Goal: Task Accomplishment & Management: Complete application form

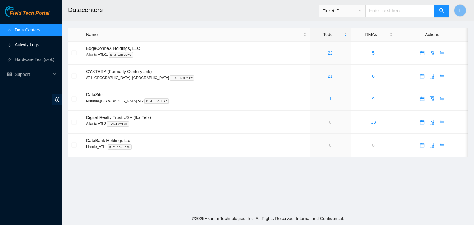
click at [33, 46] on link "Activity Logs" at bounding box center [27, 44] width 24 height 5
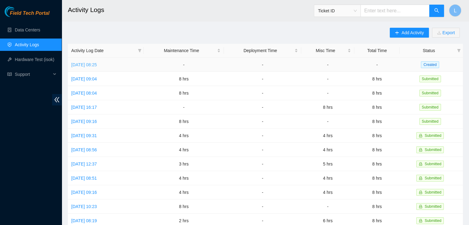
click at [97, 66] on link "[DATE] 08:25" at bounding box center [84, 64] width 26 height 5
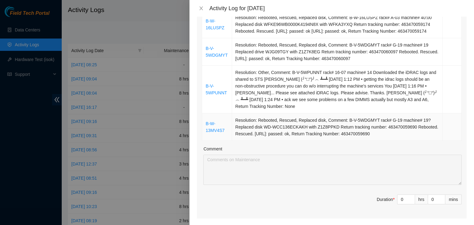
scroll to position [401, 0]
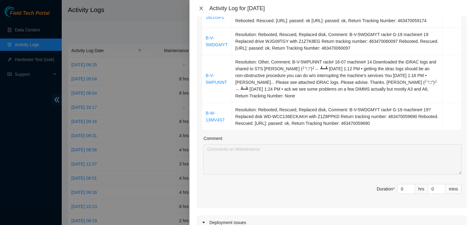
click at [201, 9] on icon "close" at bounding box center [201, 8] width 3 height 4
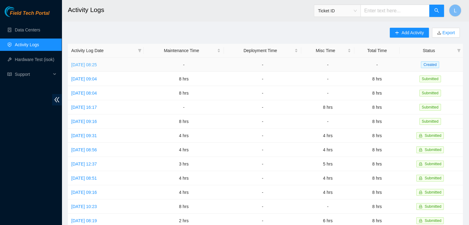
click at [97, 65] on link "[DATE] 08:25" at bounding box center [84, 64] width 26 height 5
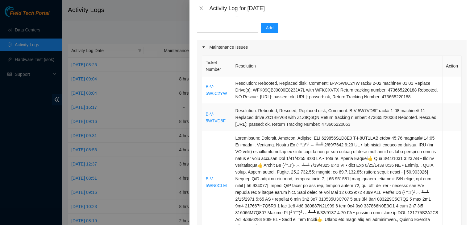
scroll to position [62, 0]
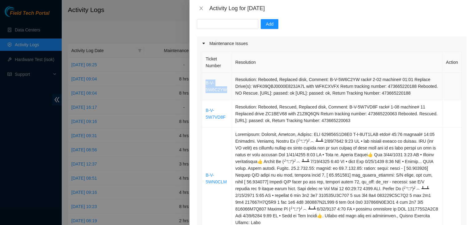
drag, startPoint x: 230, startPoint y: 93, endPoint x: 206, endPoint y: 83, distance: 25.4
click at [206, 83] on td "B-V-5W6C2YW" at bounding box center [217, 86] width 30 height 27
copy link "B-V-5W6C2YW"
click at [223, 25] on input "text" at bounding box center [227, 24] width 61 height 10
paste input "B-V-5W6C2YW"
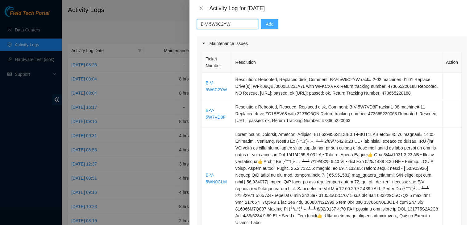
type input "B-V-5W6C2YW"
click at [270, 24] on button "Add" at bounding box center [270, 24] width 18 height 10
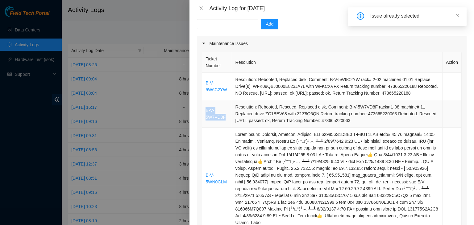
drag, startPoint x: 225, startPoint y: 119, endPoint x: 204, endPoint y: 113, distance: 21.9
click at [204, 113] on td "B-V-5W7VD8F" at bounding box center [217, 113] width 30 height 27
copy link "B-V-5W7VD8F"
click at [222, 26] on input "text" at bounding box center [227, 24] width 61 height 10
paste input "B-V-5W7VD8F"
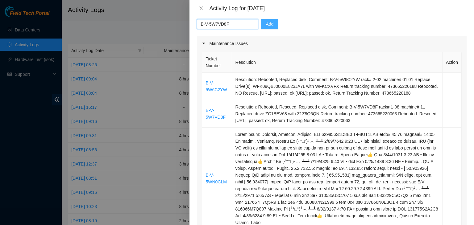
type input "B-V-5W7VD8F"
click at [267, 25] on span "Add" at bounding box center [270, 24] width 8 height 7
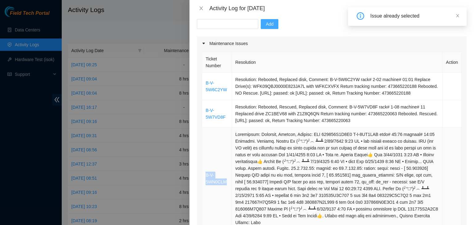
drag, startPoint x: 228, startPoint y: 184, endPoint x: 206, endPoint y: 176, distance: 23.0
click at [206, 176] on td "B-V-5WN0CLM" at bounding box center [217, 179] width 30 height 102
copy link "B-V-5WN0CLM"
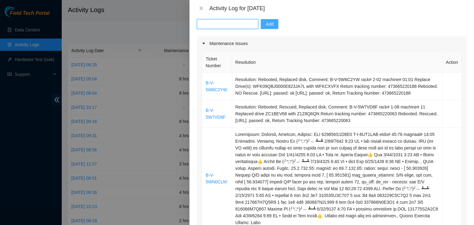
click at [212, 22] on input "text" at bounding box center [227, 24] width 61 height 10
paste input "B-V-5WN0CLM"
type input "B-V-5WN0CLM"
click at [270, 27] on button "Add" at bounding box center [270, 24] width 18 height 10
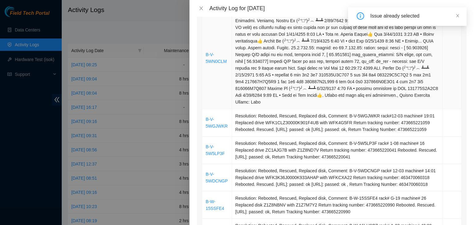
scroll to position [185, 0]
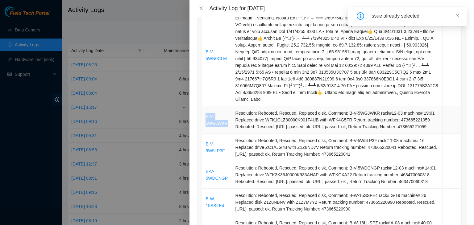
drag, startPoint x: 227, startPoint y: 130, endPoint x: 206, endPoint y: 122, distance: 22.5
click at [206, 122] on td "B-V-5WGJWKR" at bounding box center [217, 119] width 30 height 27
copy link "B-V-5WGJWKR"
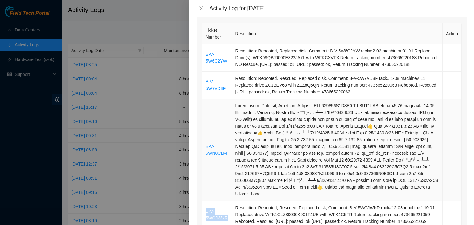
scroll to position [62, 0]
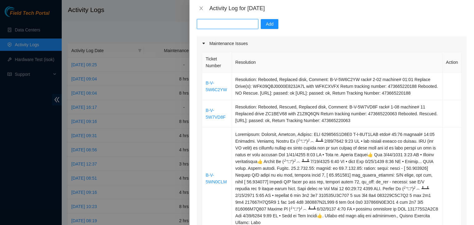
click at [238, 26] on input "text" at bounding box center [227, 24] width 61 height 10
paste input "B-V-5WGJWKR"
type input "B-V-5WGJWKR"
click at [266, 24] on span "Add" at bounding box center [270, 24] width 8 height 7
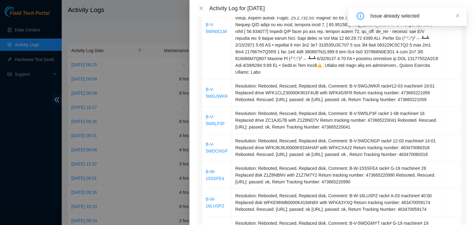
scroll to position [216, 0]
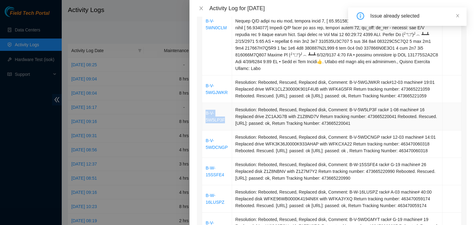
drag, startPoint x: 225, startPoint y: 130, endPoint x: 206, endPoint y: 122, distance: 20.6
click at [206, 122] on td "B-V-5W5LP3F" at bounding box center [217, 116] width 30 height 27
copy link "B-V-5W5LP3F"
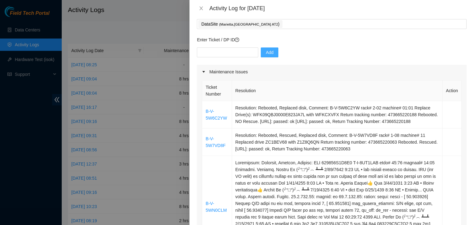
scroll to position [31, 0]
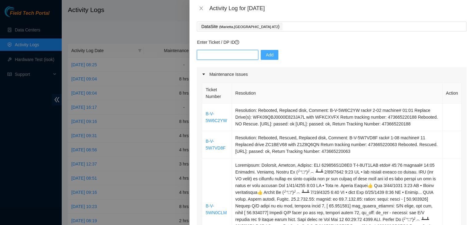
click at [239, 56] on input "text" at bounding box center [227, 55] width 61 height 10
paste input "B-V-5W5LP3F"
type input "B-V-5W5LP3F"
click at [266, 52] on span "Add" at bounding box center [270, 55] width 8 height 7
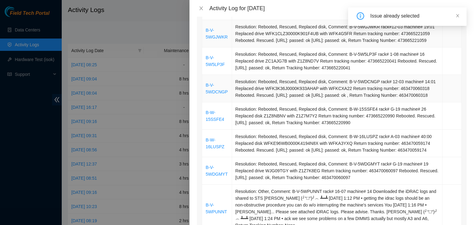
scroll to position [278, 0]
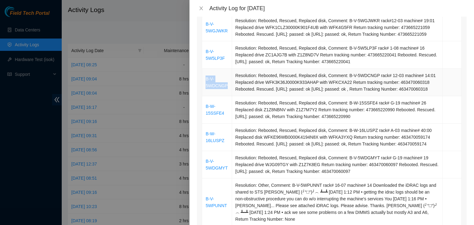
drag, startPoint x: 229, startPoint y: 98, endPoint x: 205, endPoint y: 89, distance: 26.6
click at [205, 89] on td "B-V-5WDCNGP" at bounding box center [217, 82] width 30 height 27
copy link "B-V-5WDCNGP"
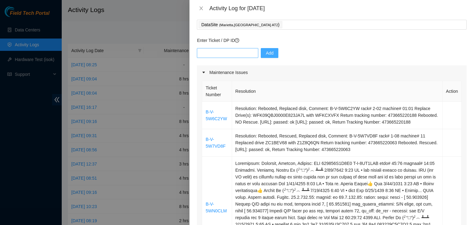
scroll to position [0, 0]
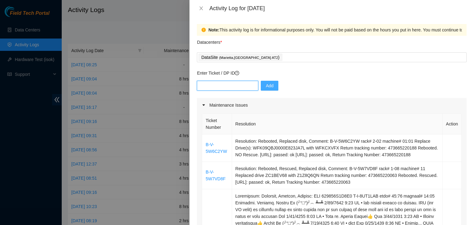
click at [235, 86] on input "text" at bounding box center [227, 86] width 61 height 10
paste input "B-V-5WDCNGP"
type input "B-V-5WDCNGP"
click at [266, 84] on span "Add" at bounding box center [270, 85] width 8 height 7
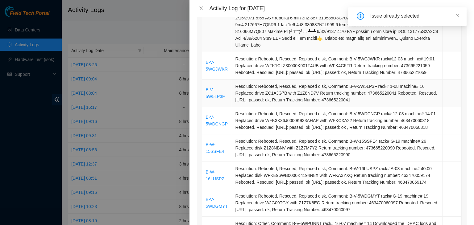
scroll to position [247, 0]
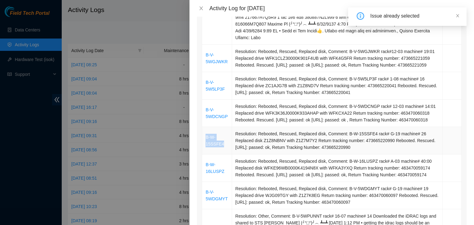
drag, startPoint x: 226, startPoint y: 158, endPoint x: 206, endPoint y: 152, distance: 20.8
click at [206, 152] on td "B-W-15SSFE4" at bounding box center [217, 140] width 30 height 27
copy link "B-W-15SSFE4"
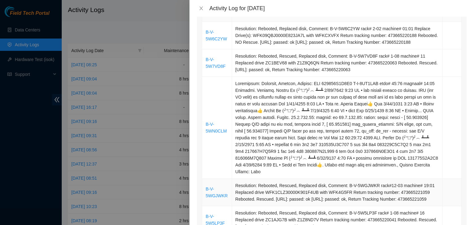
scroll to position [62, 0]
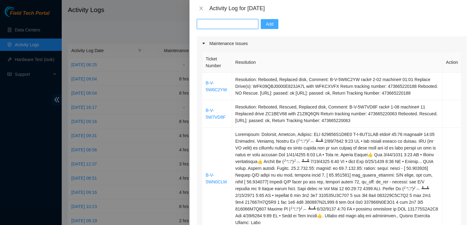
click at [218, 24] on input "text" at bounding box center [227, 24] width 61 height 10
paste input "B-W-15SSFE4"
type input "B-W-15SSFE4"
click at [266, 24] on span "Add" at bounding box center [270, 24] width 8 height 7
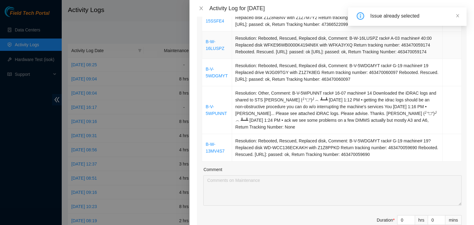
scroll to position [370, 0]
drag, startPoint x: 223, startPoint y: 66, endPoint x: 205, endPoint y: 59, distance: 19.4
click at [205, 59] on td "B-W-16LUSPZ" at bounding box center [217, 44] width 30 height 27
copy link "B-W-16LUSPZ"
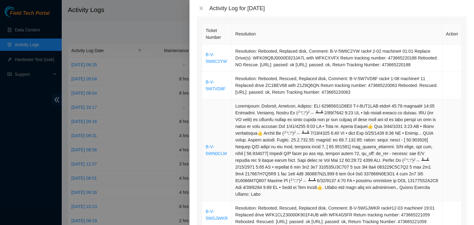
scroll to position [31, 0]
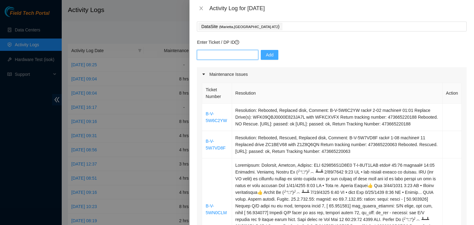
click at [240, 53] on input "text" at bounding box center [227, 55] width 61 height 10
paste input "B-W-16LUSPZ"
type input "B-W-16LUSPZ"
click at [266, 54] on span "Add" at bounding box center [270, 55] width 8 height 7
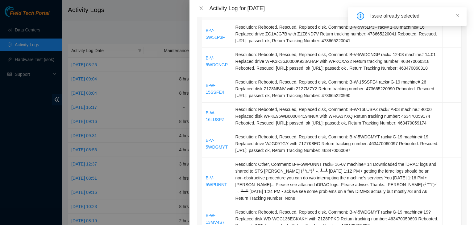
scroll to position [339, 0]
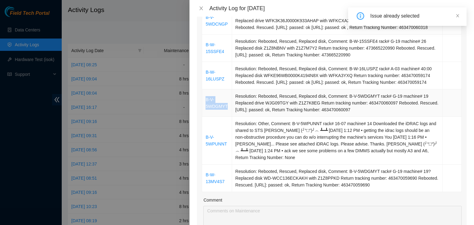
drag, startPoint x: 227, startPoint y: 129, endPoint x: 206, endPoint y: 119, distance: 22.6
click at [206, 117] on td "B-V-5WDGMYT" at bounding box center [217, 102] width 30 height 27
copy link "B-V-5WDGMYT"
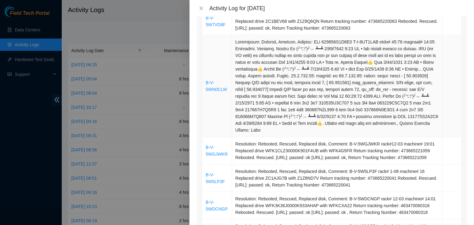
scroll to position [0, 0]
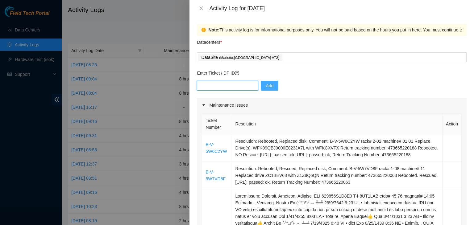
click at [231, 86] on input "text" at bounding box center [227, 86] width 61 height 10
paste input "B-V-5WDGMYT"
type input "B-V-5WDGMYT"
click at [269, 87] on button "Add" at bounding box center [270, 86] width 18 height 10
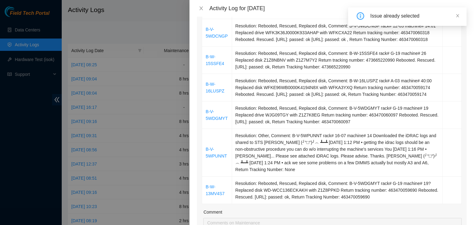
scroll to position [339, 0]
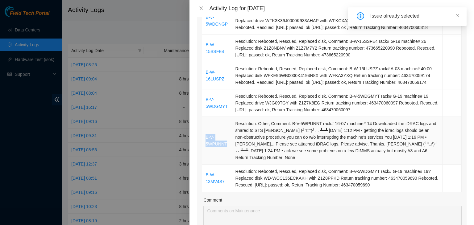
drag, startPoint x: 228, startPoint y: 164, endPoint x: 205, endPoint y: 159, distance: 22.9
click at [206, 159] on td "B-V-5WPUNNT" at bounding box center [217, 141] width 30 height 48
copy link "B-V-5WPUNNT"
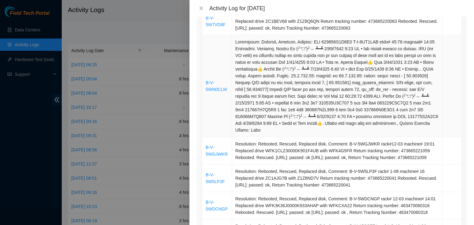
scroll to position [0, 0]
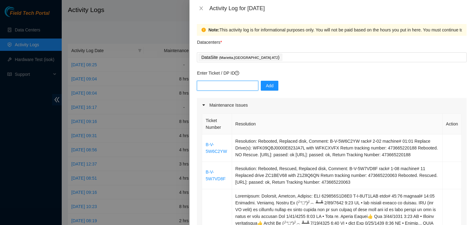
click at [232, 88] on input "text" at bounding box center [227, 86] width 61 height 10
paste input "B-V-5WPUNNT"
type input "B-V-5WPUNNT"
click at [266, 82] on span "Add" at bounding box center [270, 85] width 8 height 7
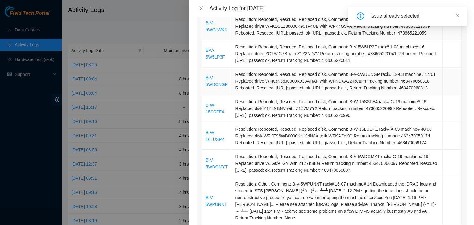
scroll to position [370, 0]
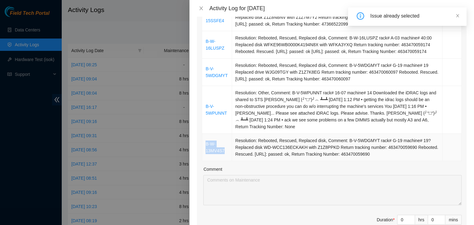
drag, startPoint x: 225, startPoint y: 173, endPoint x: 205, endPoint y: 164, distance: 21.1
click at [205, 161] on td "B-W-13MV4S7" at bounding box center [217, 147] width 30 height 27
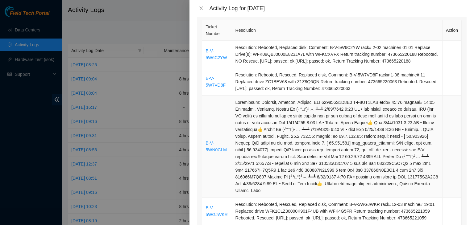
scroll to position [0, 0]
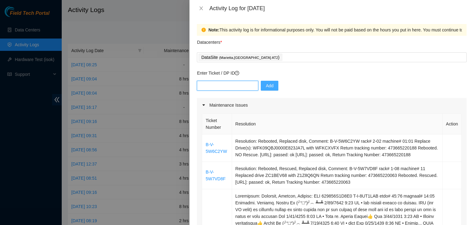
click at [233, 88] on input "text" at bounding box center [227, 86] width 61 height 10
paste input "B-W-13MV4S7"
type input "B-W-13MV4S7"
click at [266, 87] on span "Add" at bounding box center [270, 85] width 8 height 7
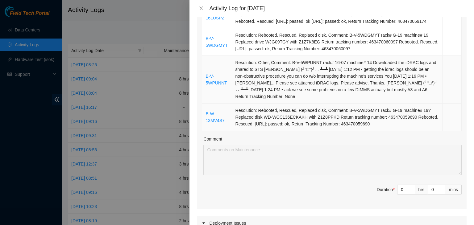
scroll to position [401, 0]
click at [410, 189] on icon "up" at bounding box center [411, 187] width 2 height 2
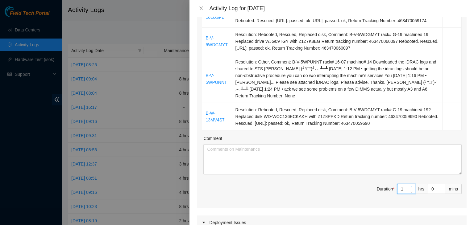
type input "1"
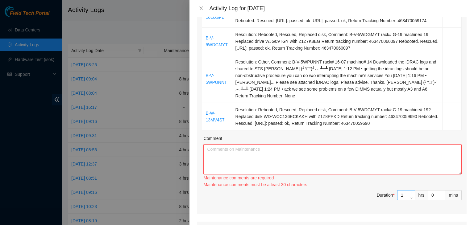
click at [407, 188] on div "Maintenance comments must be atleast 30 characters" at bounding box center [332, 184] width 258 height 7
type input "2"
click at [410, 195] on icon "up" at bounding box center [411, 194] width 2 height 2
type input "3"
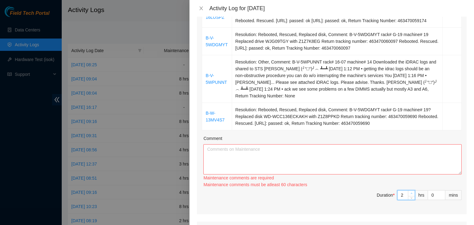
type input "3"
click at [410, 195] on icon "up" at bounding box center [411, 194] width 2 height 2
type input "4"
click at [410, 195] on icon "up" at bounding box center [411, 194] width 2 height 2
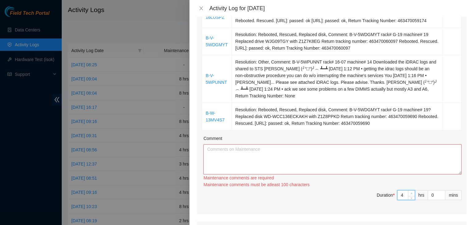
type input "5"
click at [410, 195] on icon "up" at bounding box center [411, 194] width 2 height 2
type input "6"
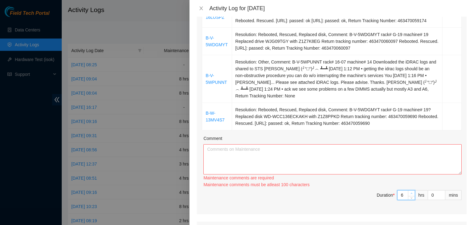
click at [410, 195] on icon "up" at bounding box center [411, 194] width 2 height 2
type input "7"
click at [410, 195] on icon "up" at bounding box center [411, 194] width 2 height 2
type input "8"
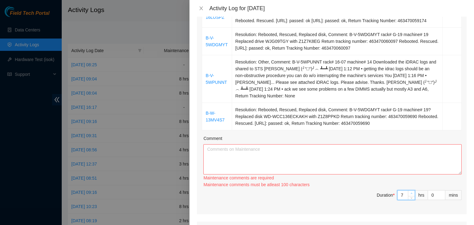
type input "8"
click at [410, 195] on icon "up" at bounding box center [411, 194] width 2 height 2
click at [339, 175] on textarea "Comment" at bounding box center [332, 159] width 258 height 30
paste textarea "[DATE] – Reported to DS-DataSite at 06:29 AM; resolved 4 tickets, including 1 t…"
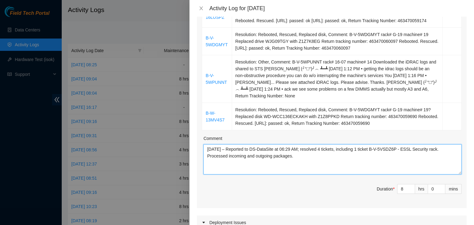
click at [217, 171] on textarea "[DATE] – Reported to DS-DataSite at 06:29 AM; resolved 4 tickets, including 1 t…" at bounding box center [332, 159] width 258 height 30
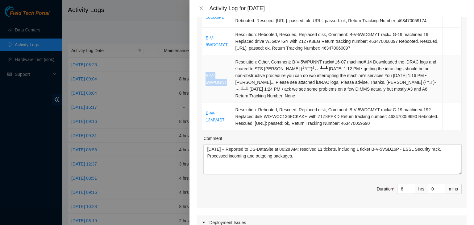
drag, startPoint x: 227, startPoint y: 103, endPoint x: 206, endPoint y: 98, distance: 21.9
click at [206, 98] on td "B-V-5WPUNNT" at bounding box center [217, 79] width 30 height 48
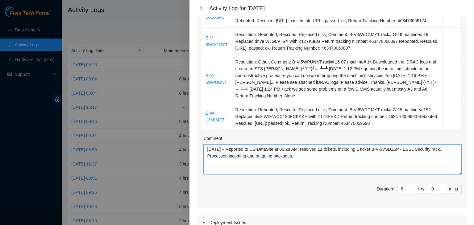
drag, startPoint x: 379, startPoint y: 170, endPoint x: 443, endPoint y: 173, distance: 64.9
click at [443, 173] on textarea "[DATE] – Reported to DS-DataSite at 06:28 AM; resolved 11 tickets, including 1 …" at bounding box center [332, 159] width 258 height 30
paste textarea "WPUNNT"
click at [443, 173] on textarea "[DATE] – Reported to DS-DataSite at 06:28 AM; resolved 11 tickets, including 1 …" at bounding box center [332, 159] width 258 height 30
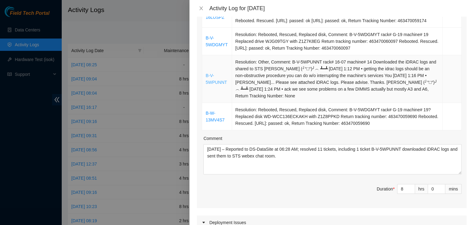
click at [215, 85] on link "B-V-5WPUNNT" at bounding box center [215, 79] width 21 height 12
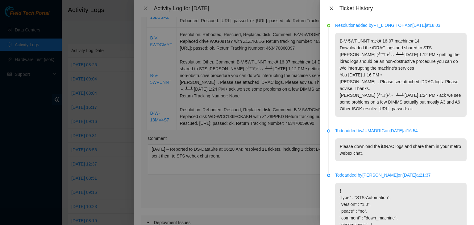
click at [332, 8] on icon "close" at bounding box center [331, 8] width 3 height 4
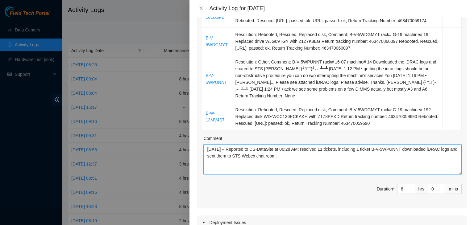
click at [320, 175] on textarea "[DATE] – Reported to DS-DataSite at 06:28 AM; resolved 11 tickets, including 1 …" at bounding box center [332, 159] width 258 height 30
click at [327, 175] on textarea "[DATE] – Reported to DS-DataSite at 06:28 AM; resolved 11 tickets, including 1 …" at bounding box center [332, 159] width 258 height 30
type textarea "[DATE] – Reported to DS-DataSite at 06:28 AM; resolved 11 tickets, including 1 …"
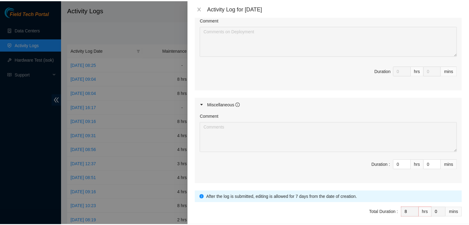
scroll to position [692, 0]
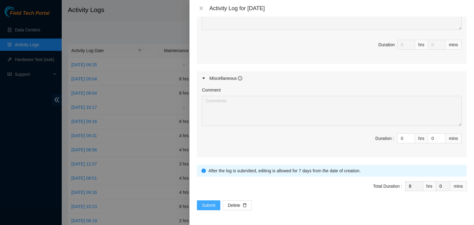
click at [208, 209] on button "Submit" at bounding box center [208, 206] width 23 height 10
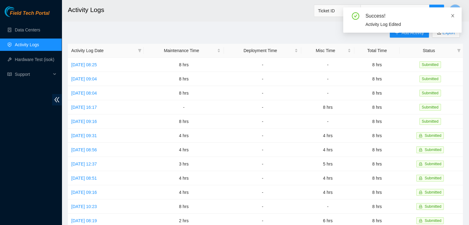
click at [451, 15] on icon "close" at bounding box center [453, 16] width 4 height 4
